Goal: Information Seeking & Learning: Check status

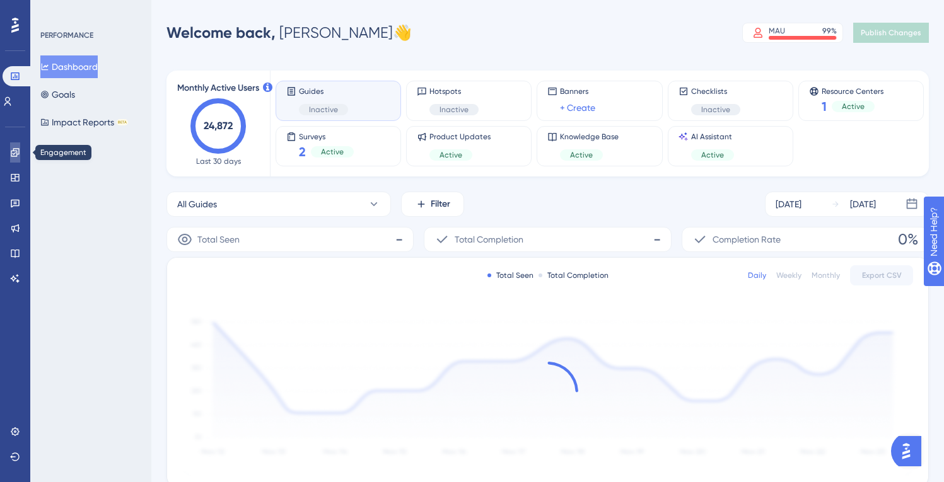
click at [16, 153] on icon at bounding box center [15, 153] width 10 height 10
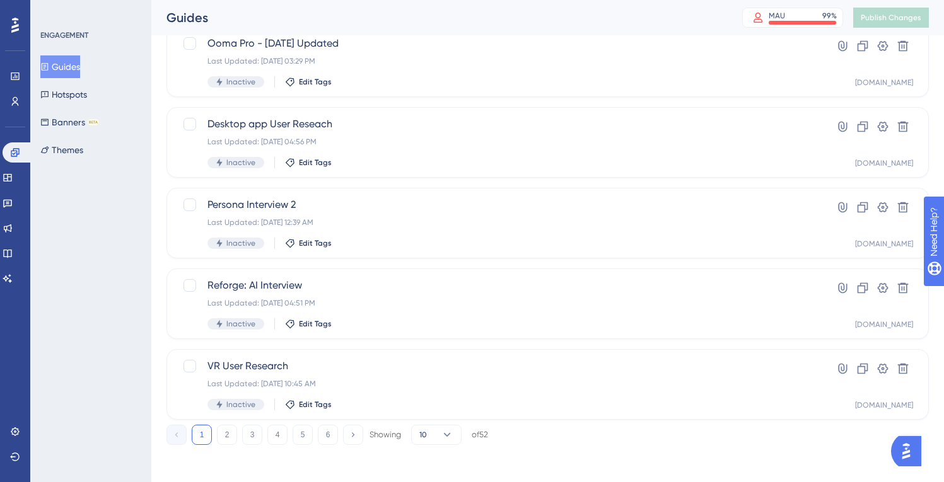
scroll to position [496, 0]
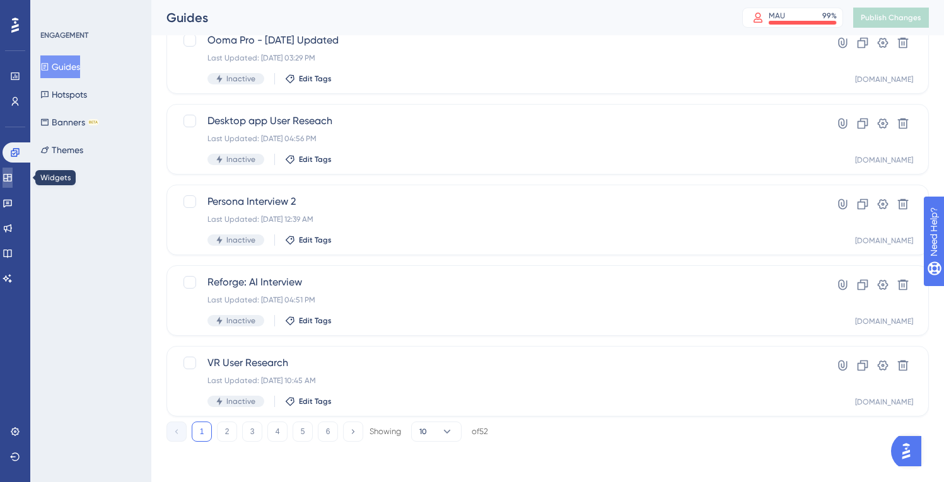
click at [13, 173] on icon at bounding box center [8, 178] width 10 height 10
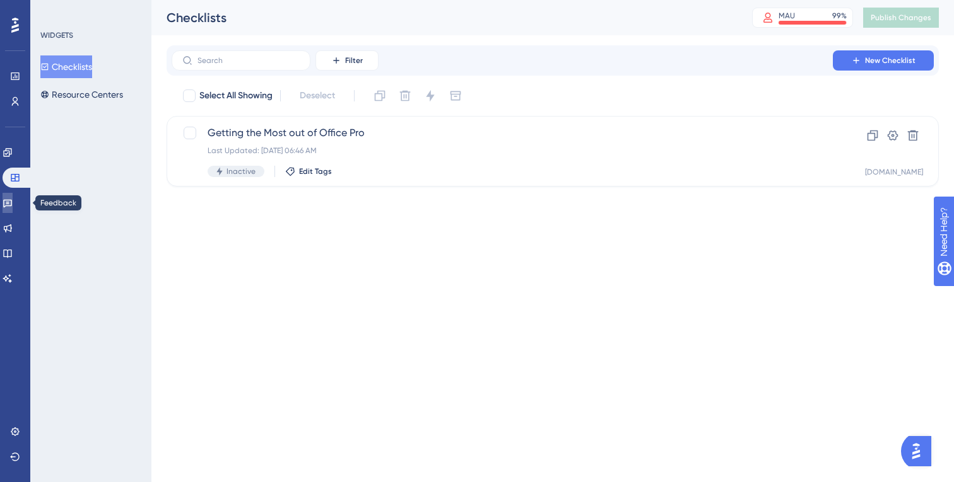
click at [13, 212] on link at bounding box center [8, 203] width 10 height 20
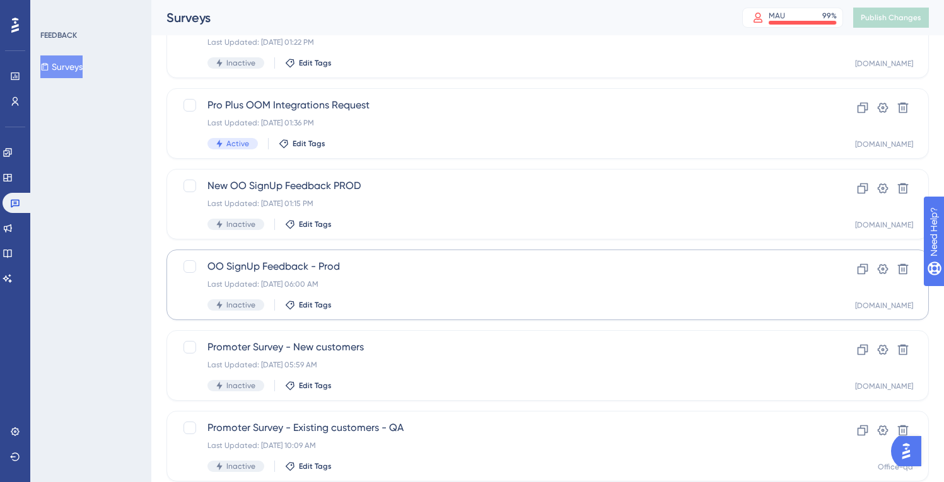
scroll to position [109, 0]
click at [388, 270] on span "OO SignUp Feedback - Prod" at bounding box center [497, 266] width 580 height 15
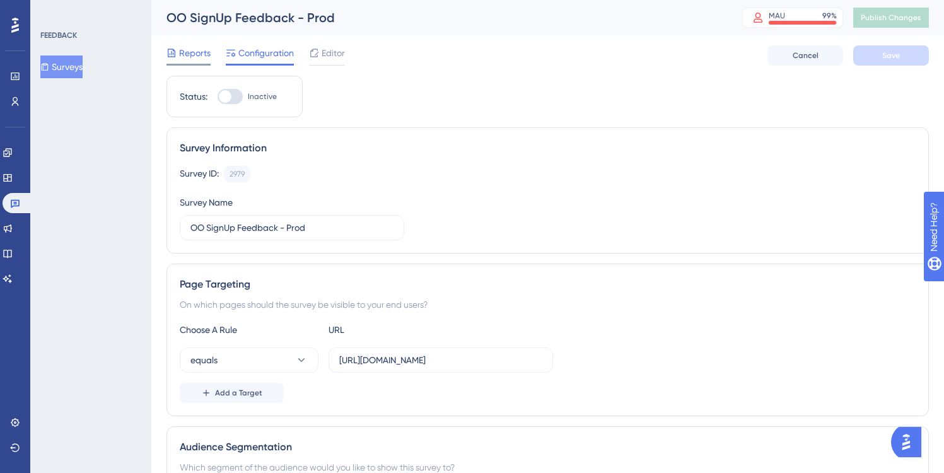
click at [194, 51] on span "Reports" at bounding box center [195, 52] width 32 height 15
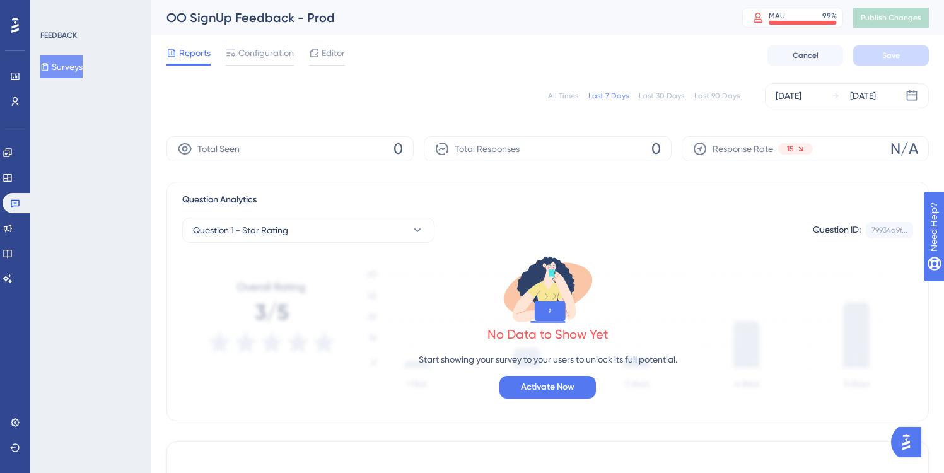
click at [563, 95] on div "All Times" at bounding box center [563, 96] width 30 height 10
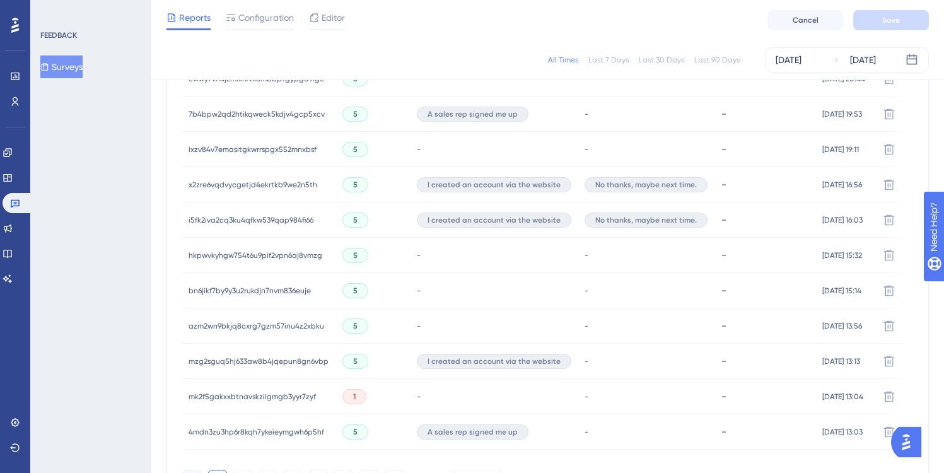
scroll to position [870, 0]
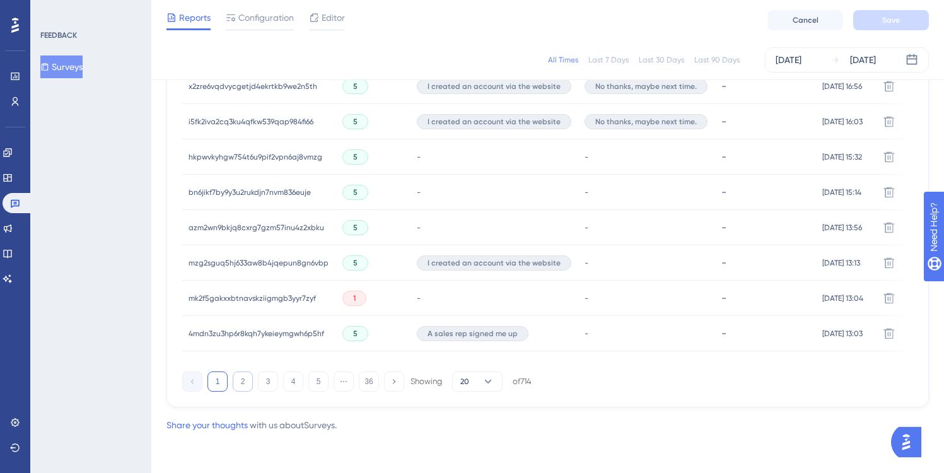
click at [242, 380] on button "2" at bounding box center [243, 381] width 20 height 20
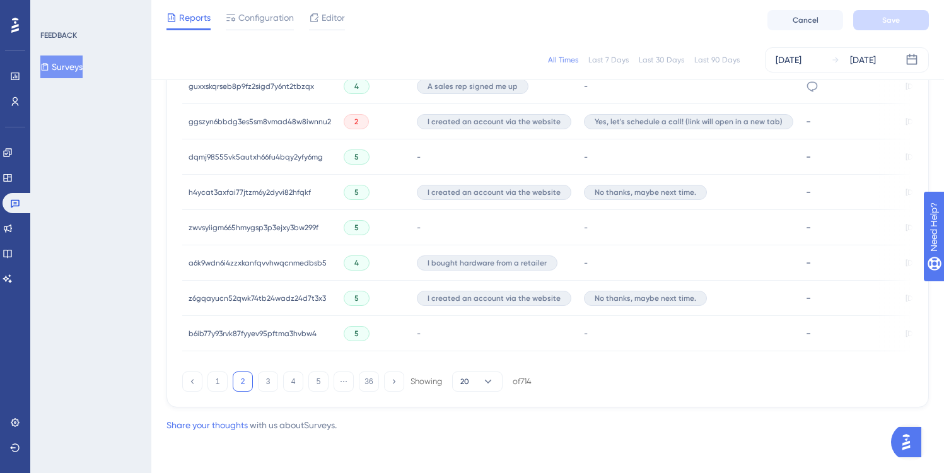
click at [675, 117] on span "Yes, let's schedule a call! (link will open in a new tab)" at bounding box center [689, 122] width 188 height 10
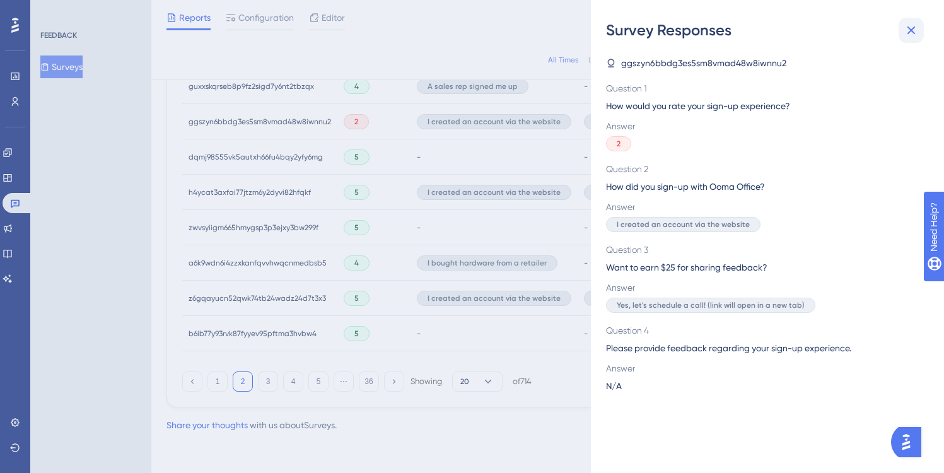
click at [910, 27] on icon at bounding box center [911, 30] width 15 height 15
